Goal: Transaction & Acquisition: Purchase product/service

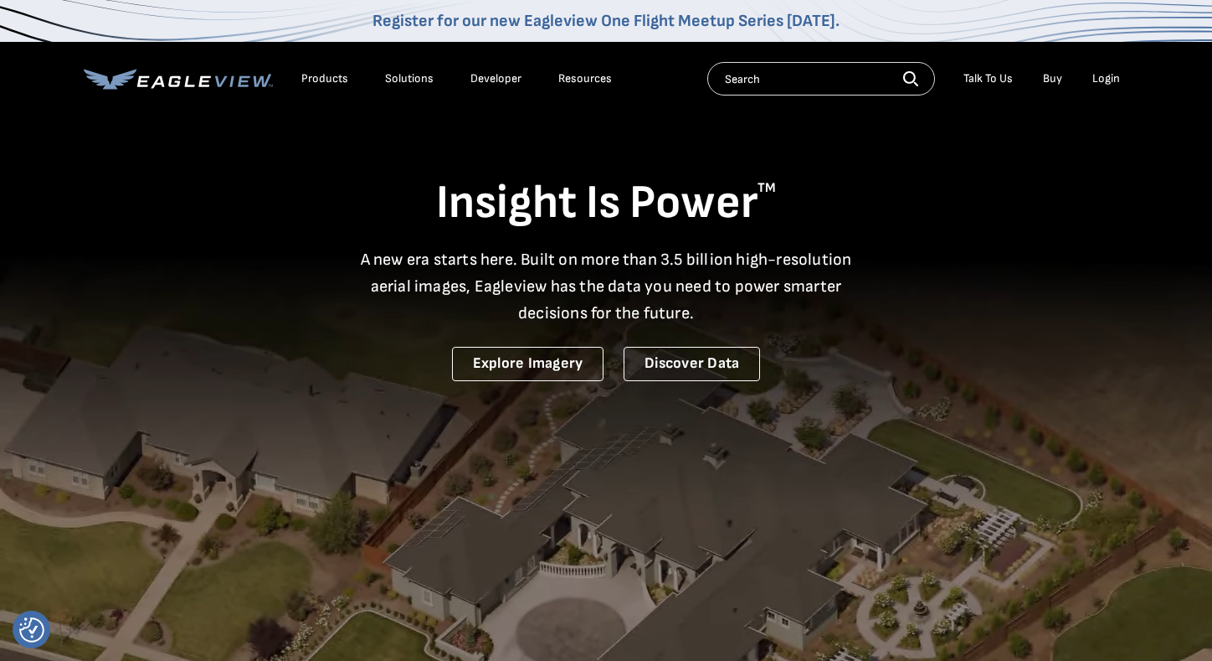
click at [1115, 75] on div "Login" at bounding box center [1107, 78] width 28 height 15
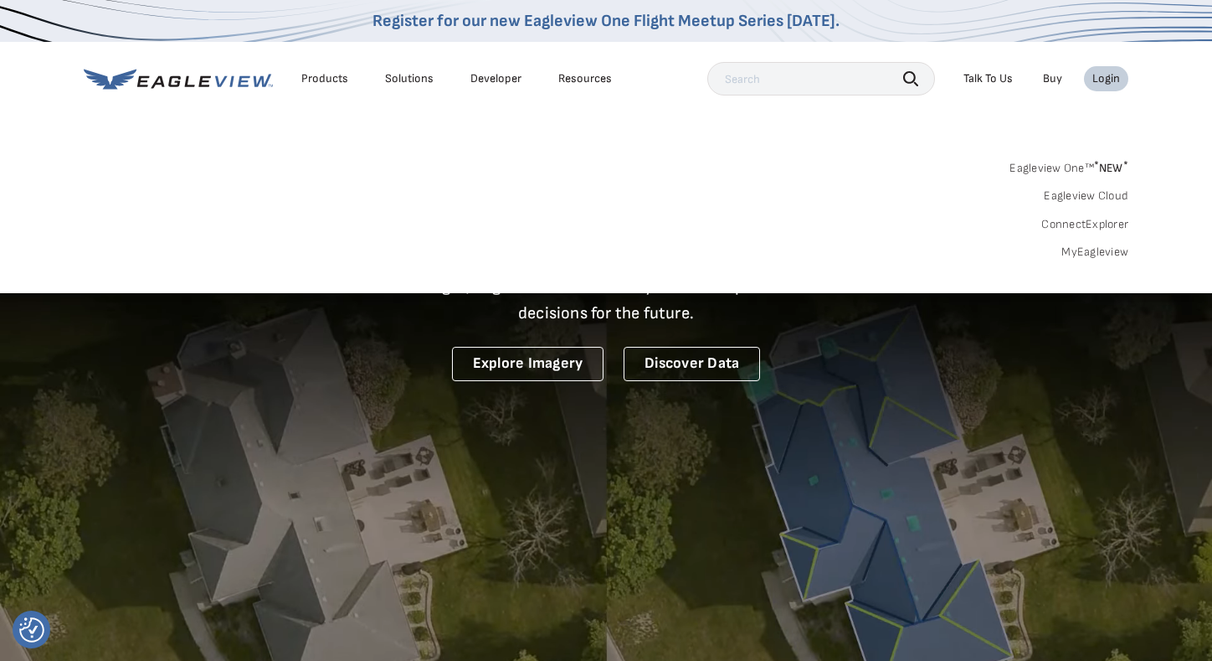
click at [1099, 245] on link "MyEagleview" at bounding box center [1095, 251] width 67 height 15
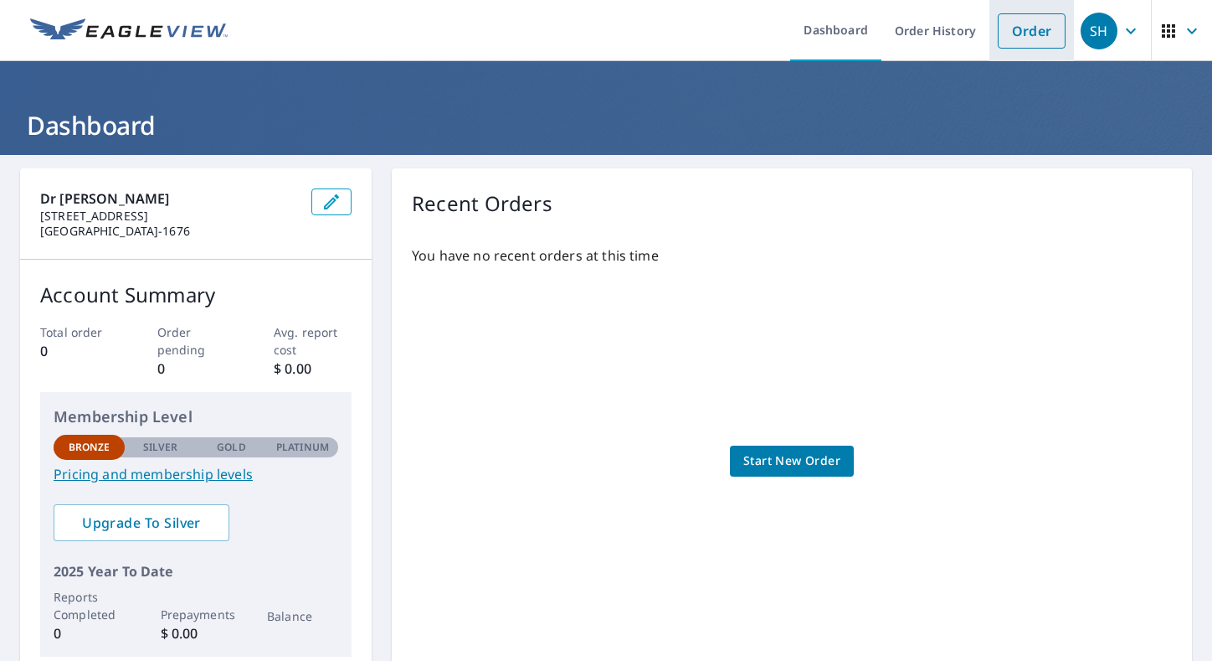
click at [1029, 27] on link "Order" at bounding box center [1032, 30] width 68 height 35
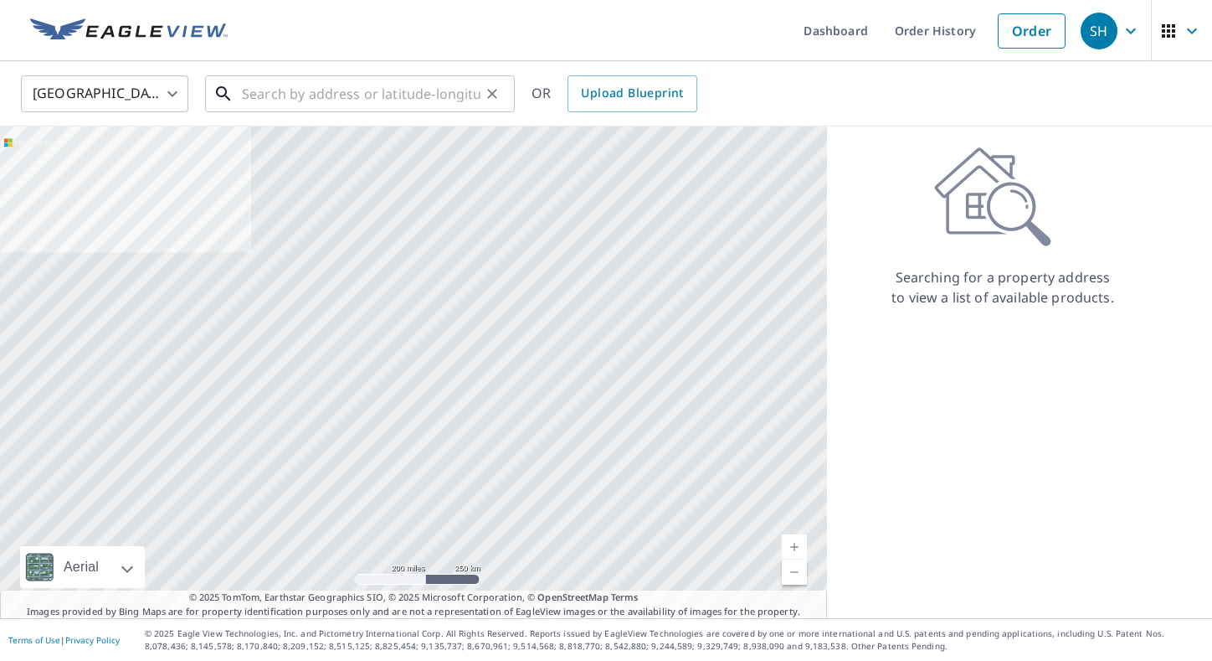
click at [326, 100] on input "text" at bounding box center [361, 93] width 239 height 47
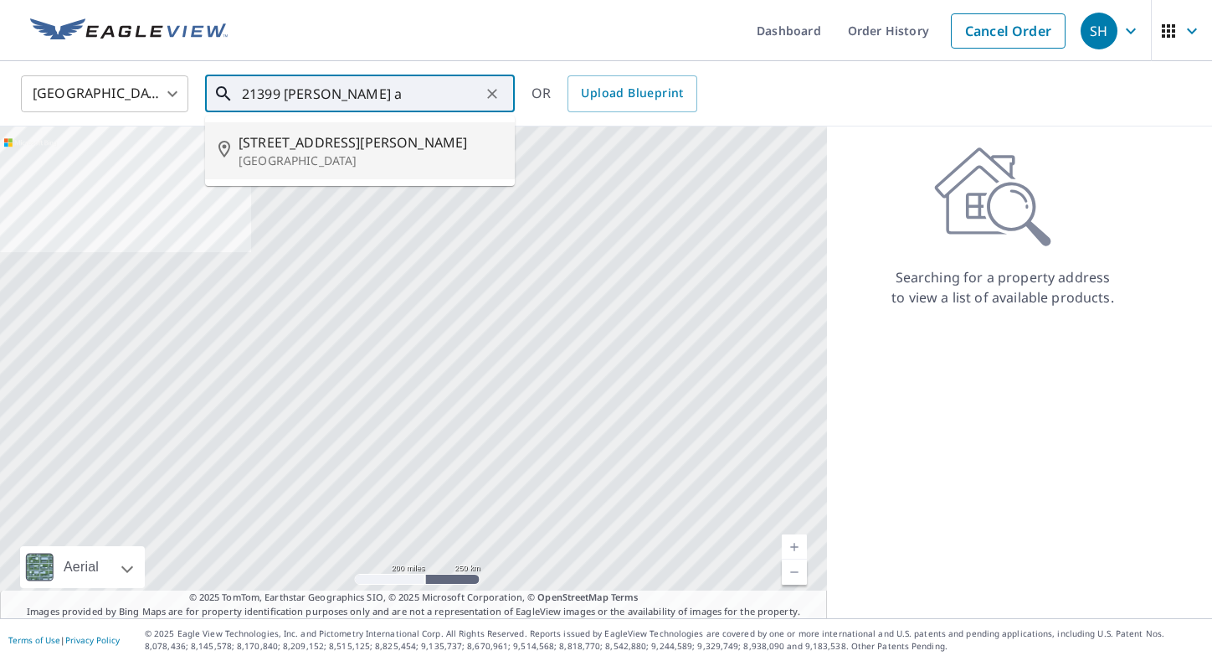
click at [306, 157] on p "[GEOGRAPHIC_DATA]" at bounding box center [370, 160] width 263 height 17
type input "[STREET_ADDRESS][PERSON_NAME]"
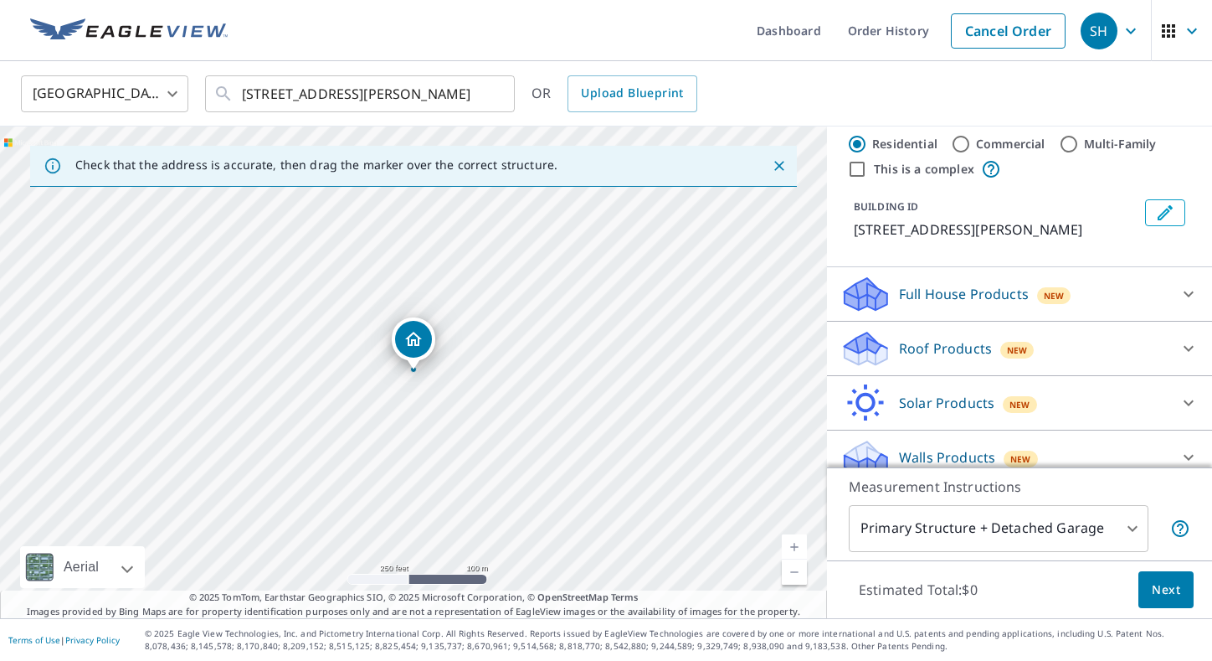
scroll to position [50, 0]
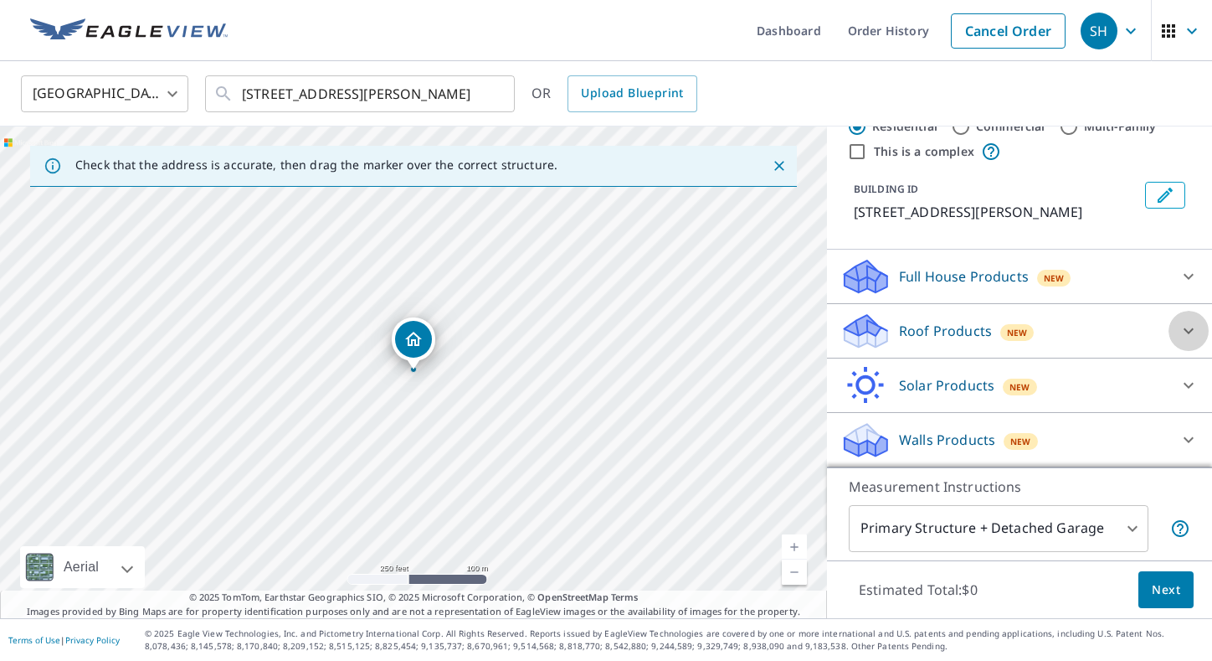
click at [1187, 332] on icon at bounding box center [1189, 331] width 20 height 20
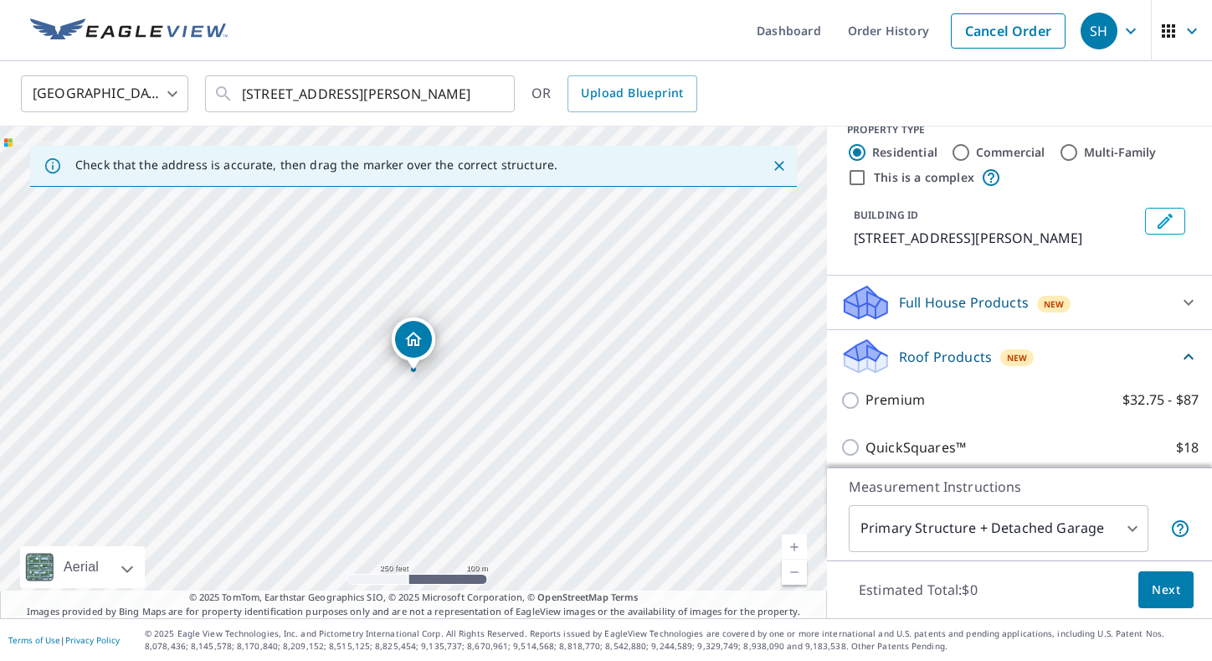
scroll to position [0, 0]
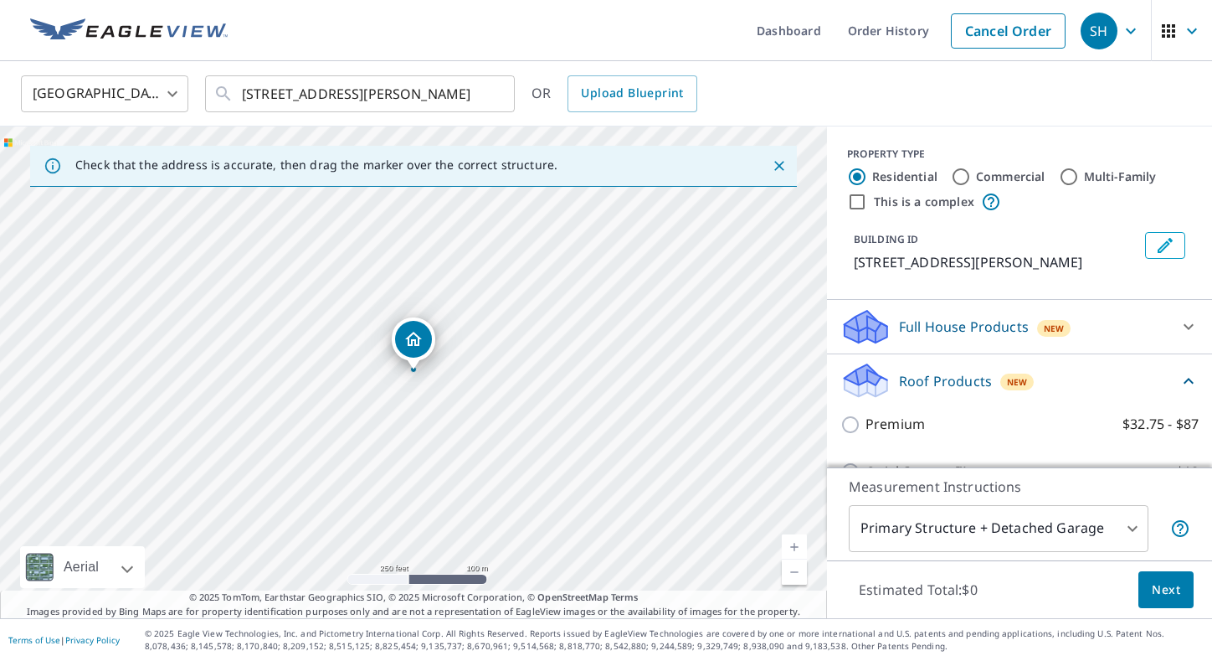
click at [1187, 377] on icon at bounding box center [1189, 381] width 20 height 20
